Goal: Task Accomplishment & Management: Manage account settings

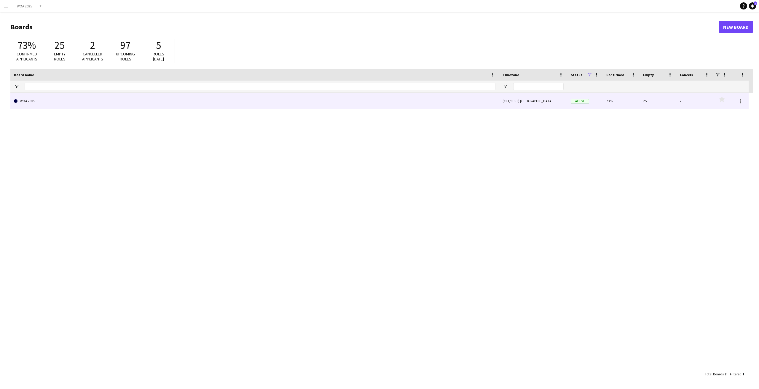
click at [261, 100] on link "WOA 2025" at bounding box center [255, 101] width 482 height 17
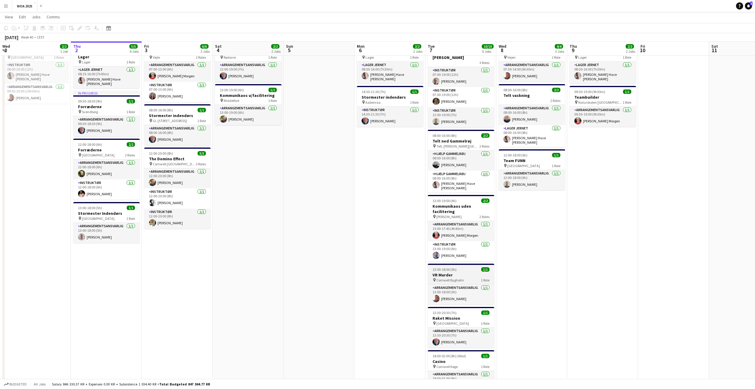
scroll to position [18, 0]
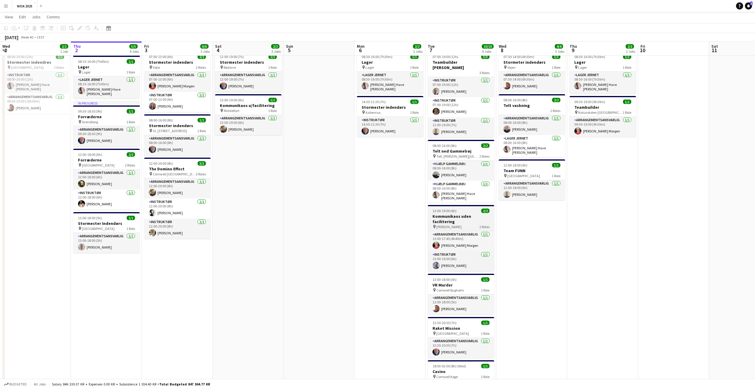
click at [454, 206] on app-job-card "13:00-19:00 (6h) 2/2 Kommunikaos uden facilitering pin Marienlyst Strandhotel 2…" at bounding box center [461, 238] width 66 height 66
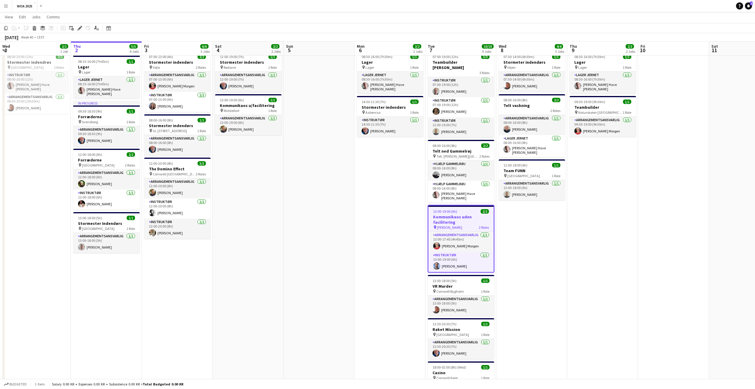
click at [469, 214] on h3 "Kommunikaos uden facilitering" at bounding box center [460, 219] width 65 height 11
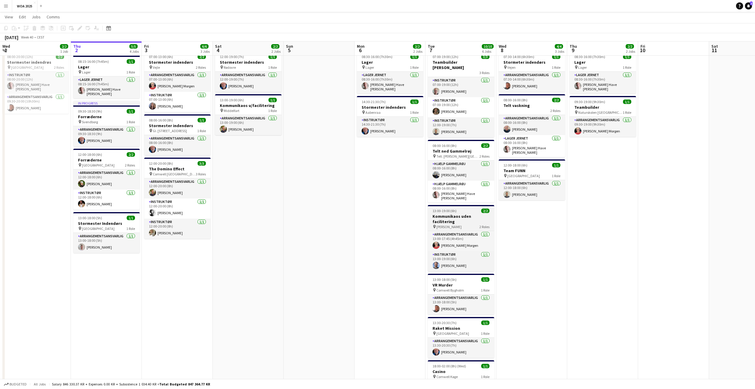
click at [469, 214] on h3 "Kommunikaos uden facilitering" at bounding box center [461, 219] width 66 height 11
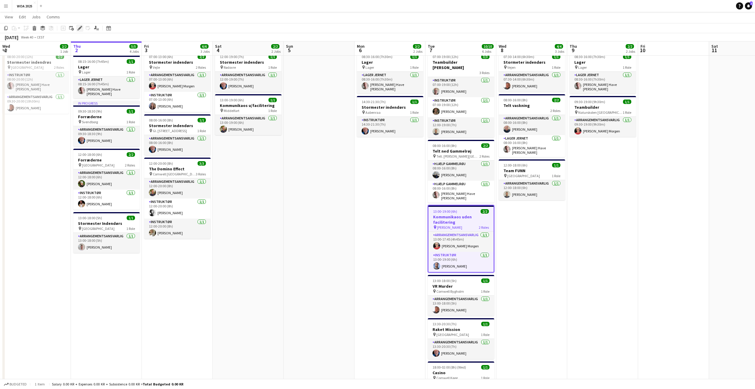
click at [79, 30] on icon "Edit" at bounding box center [79, 28] width 5 height 5
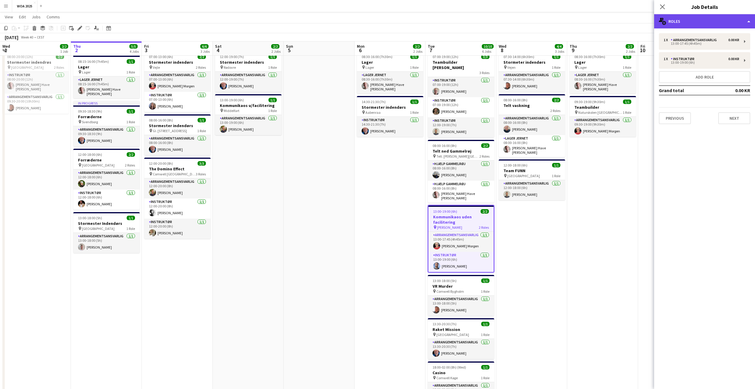
click at [686, 17] on div "multiple-users-add Roles" at bounding box center [704, 21] width 101 height 14
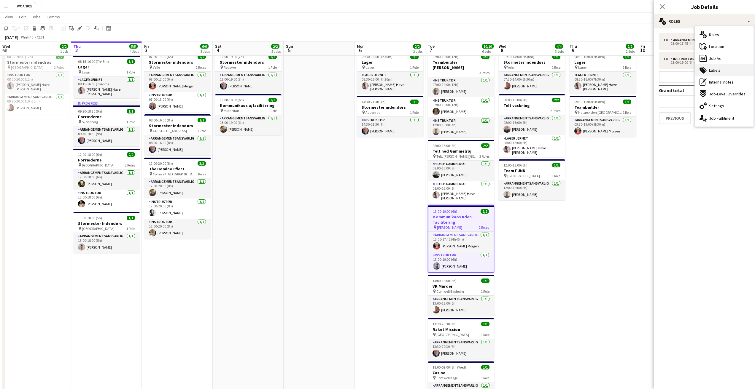
click at [728, 73] on div "tags-double Labels" at bounding box center [724, 70] width 59 height 12
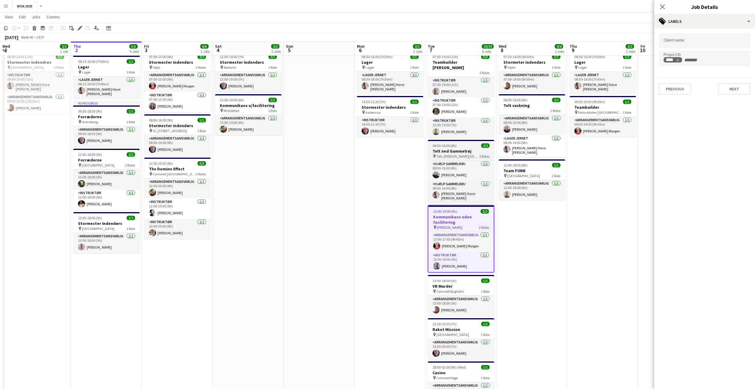
click at [466, 140] on app-job-card "08:00-16:00 (8h) 2/2 Telt ned Gammelrøj pin Telt. [PERSON_NAME] 2 Roles Hjælp G…" at bounding box center [461, 171] width 66 height 63
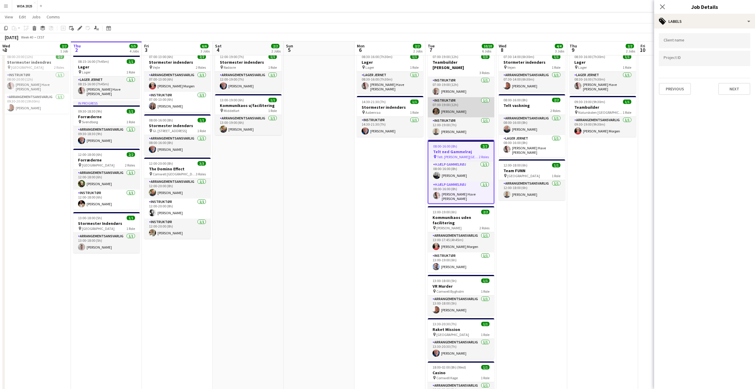
scroll to position [0, 0]
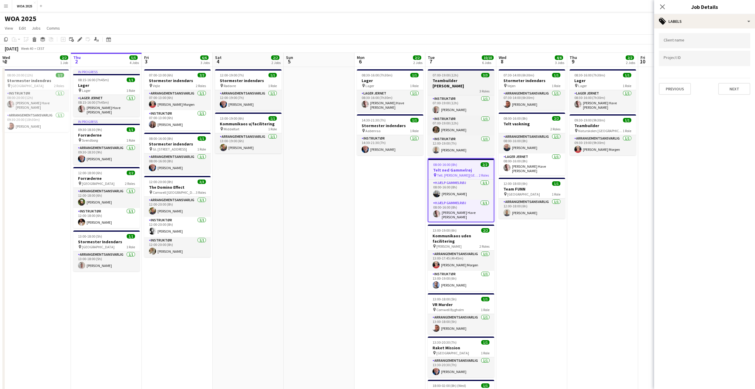
click at [460, 72] on app-job-card "07:00-19:00 (12h) 3/3 Teambuilder Dag 3 Roles Instruktør [DATE] 07:00-19:00 (12…" at bounding box center [461, 112] width 66 height 87
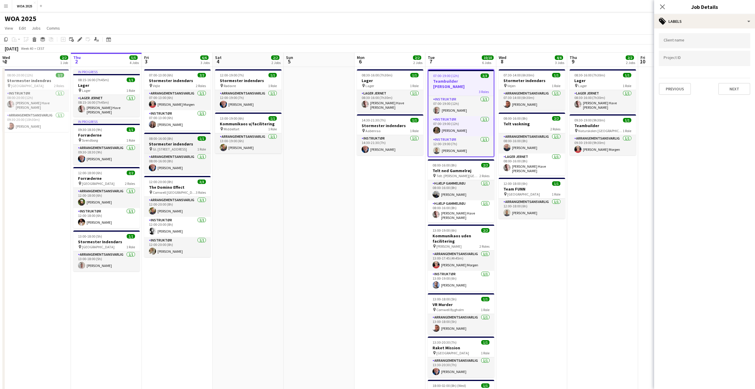
click at [178, 140] on div "08:00-16:00 (8h) 1/1" at bounding box center [177, 138] width 66 height 4
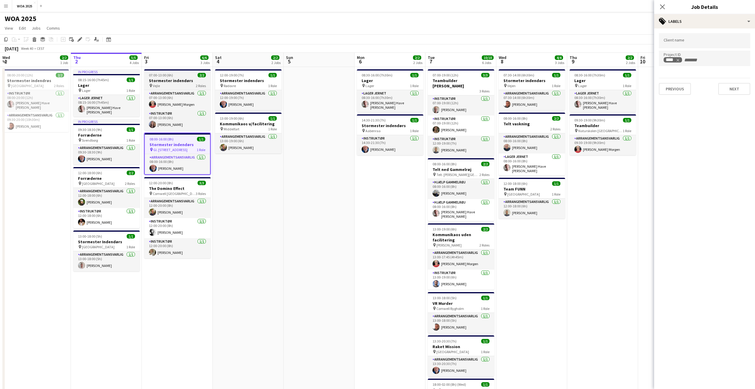
click at [179, 73] on app-job-card "07:00-13:00 (6h) 2/2 Stormester indendørs pin Vejle 2 Roles Arrangementsansvarl…" at bounding box center [177, 99] width 66 height 61
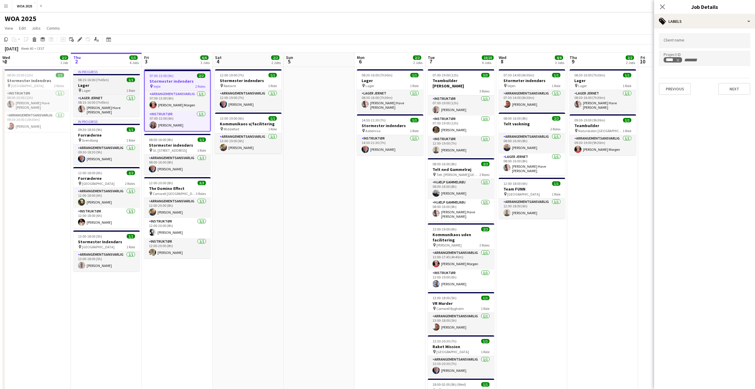
click at [110, 82] on div "08:15-16:00 (7h45m) 1/1" at bounding box center [106, 80] width 66 height 4
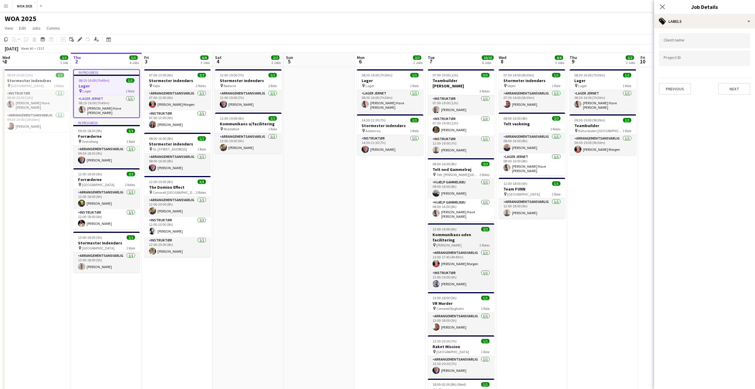
click at [461, 227] on div "13:00-19:00 (6h) 2/2" at bounding box center [461, 229] width 66 height 4
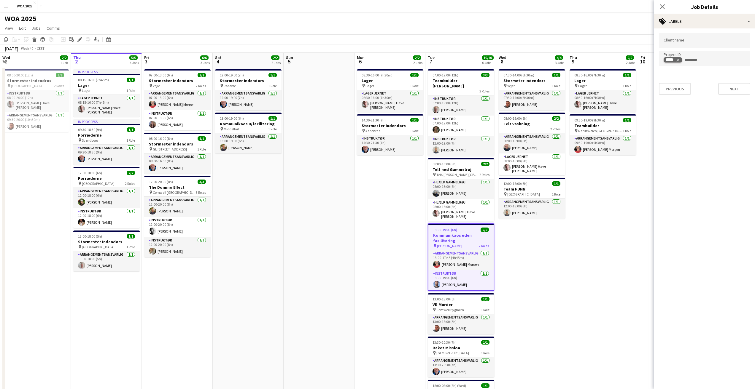
click at [674, 59] on div "****" at bounding box center [670, 60] width 9 height 5
click at [17, 79] on h3 "Stormester indendrøs" at bounding box center [35, 80] width 66 height 5
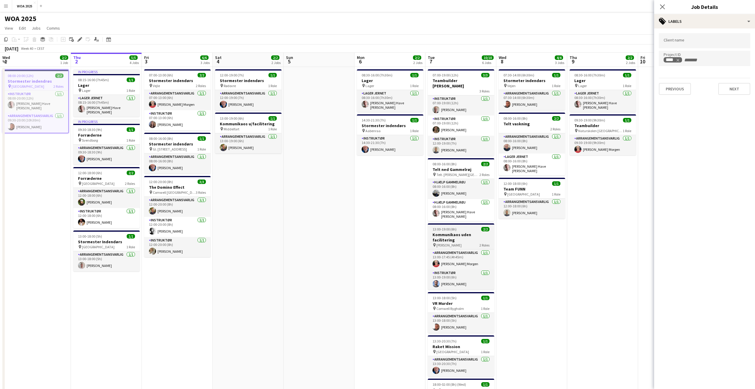
click at [469, 227] on div "13:00-19:00 (6h) 2/2" at bounding box center [461, 229] width 66 height 4
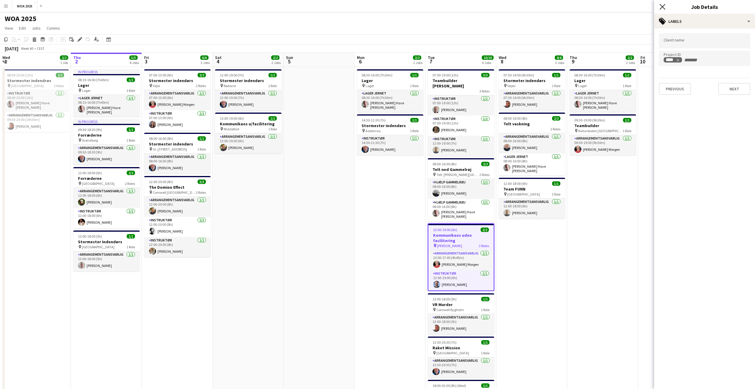
click at [664, 7] on icon "Close pop-in" at bounding box center [662, 7] width 6 height 6
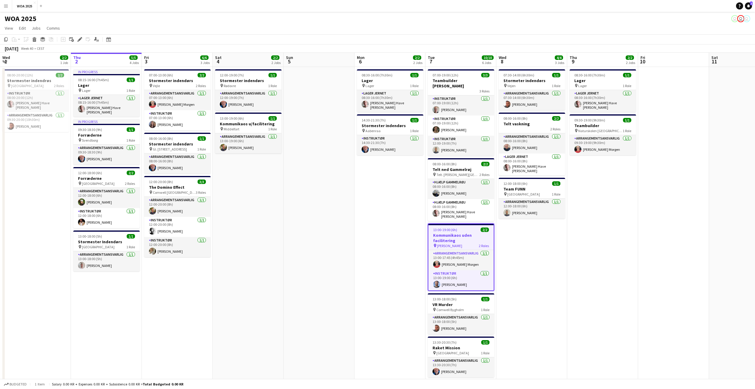
click at [469, 228] on div "13:00-19:00 (6h) 2/2" at bounding box center [460, 230] width 65 height 4
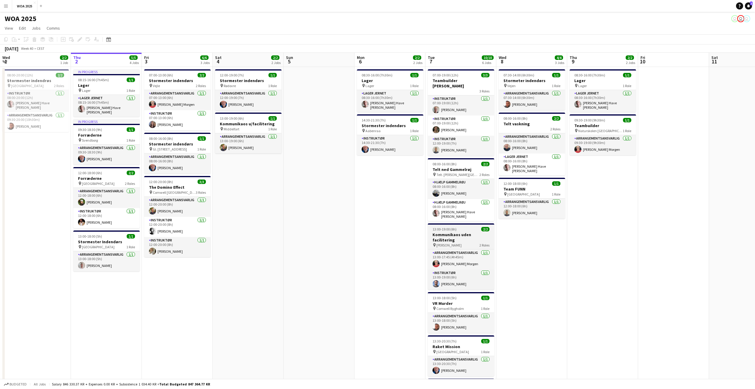
click at [469, 225] on app-job-card "13:00-19:00 (6h) 2/2 Kommunikaos uden facilitering pin Marienlyst Strandhotel 2…" at bounding box center [461, 257] width 66 height 66
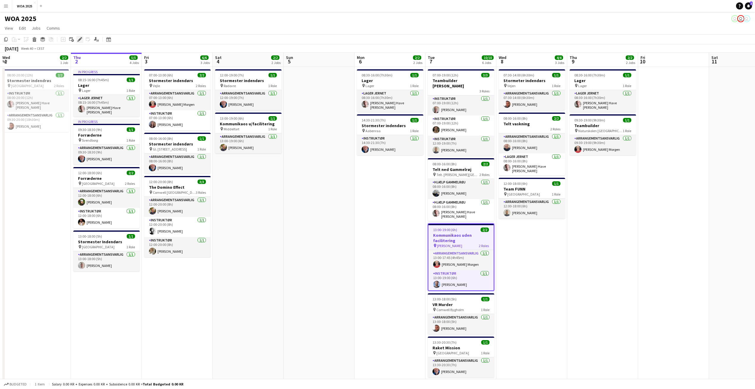
click at [79, 39] on icon "Edit" at bounding box center [79, 39] width 5 height 5
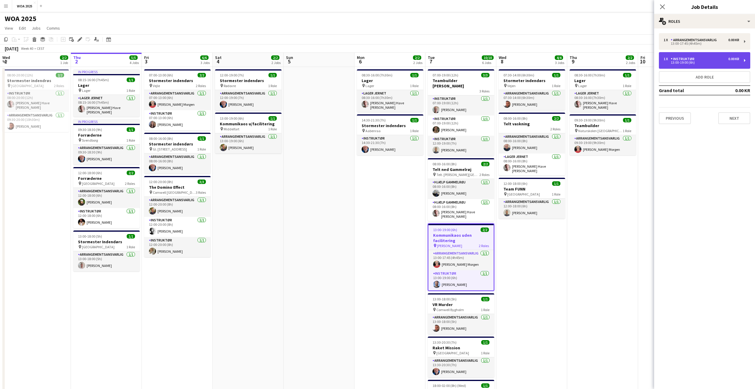
click at [701, 62] on div "13:00-19:00 (6h)" at bounding box center [701, 62] width 76 height 3
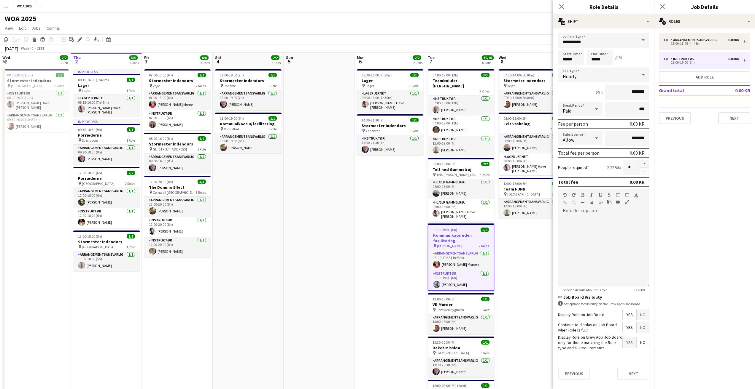
click at [645, 40] on span at bounding box center [643, 40] width 12 height 14
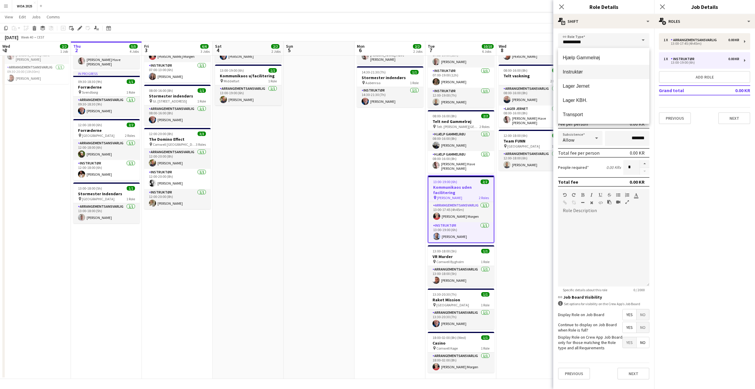
scroll to position [43, 0]
click at [315, 198] on app-date-cell at bounding box center [319, 199] width 71 height 360
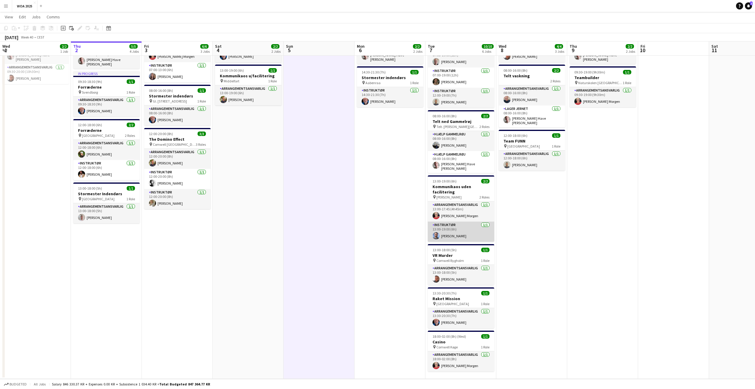
click at [466, 223] on app-card-role "Instruktør [DATE] 13:00-19:00 (6h) [PERSON_NAME]" at bounding box center [461, 232] width 66 height 20
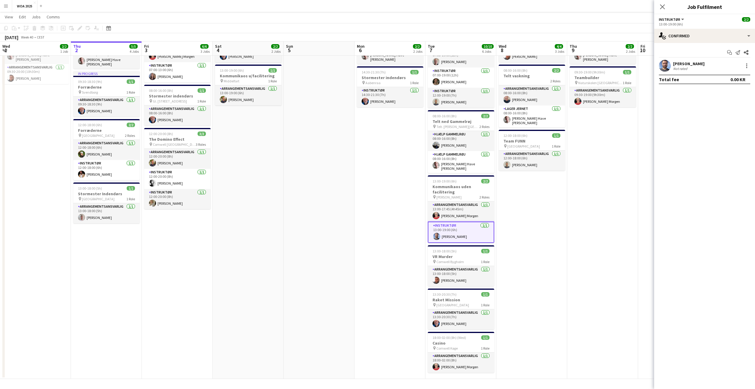
click at [677, 18] on span "Instruktør" at bounding box center [669, 19] width 21 height 4
click at [675, 7] on h3 "Job Fulfilment" at bounding box center [704, 7] width 101 height 8
click at [662, 4] on icon "Close pop-in" at bounding box center [662, 7] width 6 height 6
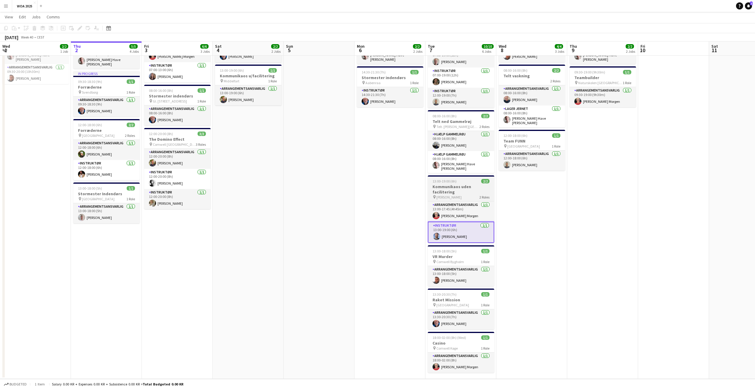
click at [451, 177] on app-job-card "13:00-19:00 (6h) 2/2 Kommunikaos uden facilitering pin Marienlyst Strandhotel 2…" at bounding box center [461, 210] width 66 height 68
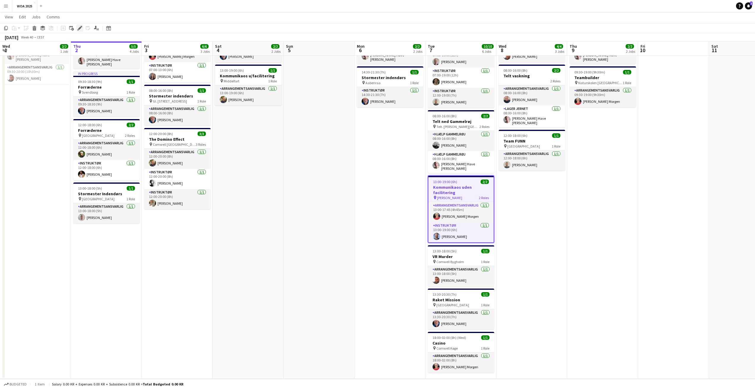
click at [78, 27] on icon "Edit" at bounding box center [79, 28] width 5 height 5
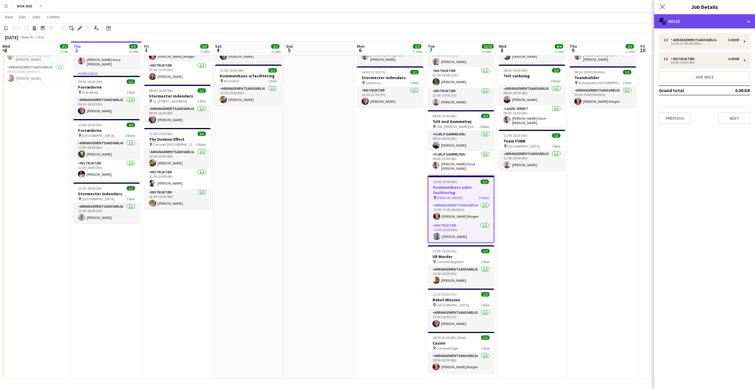
click at [685, 20] on div "multiple-users-add Roles" at bounding box center [704, 21] width 101 height 14
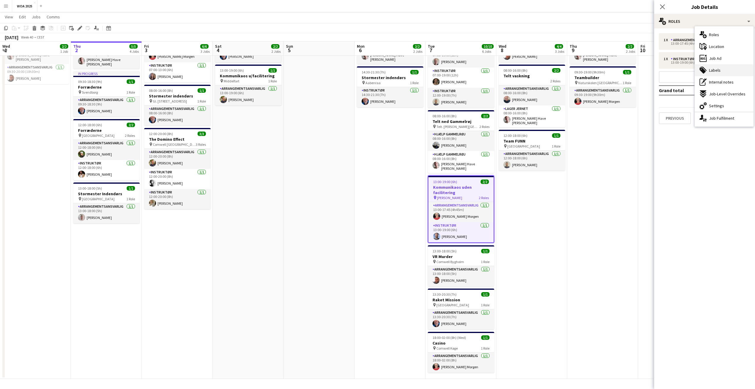
click at [706, 71] on div "tags-double Labels" at bounding box center [724, 70] width 59 height 12
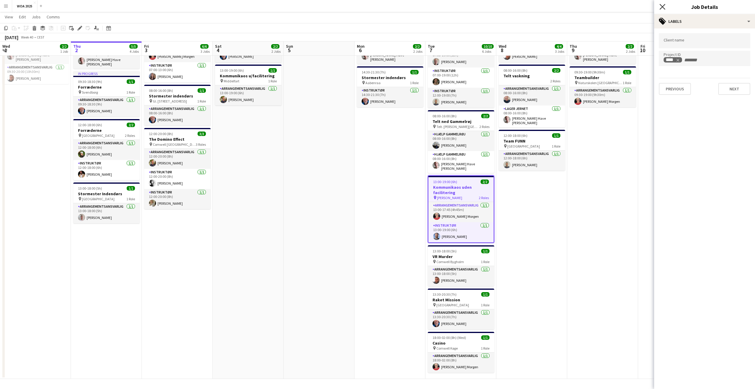
click at [661, 6] on icon "Close pop-in" at bounding box center [662, 7] width 6 height 6
